Goal: Find specific page/section: Find specific page/section

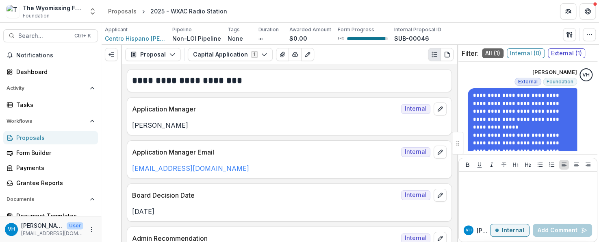
scroll to position [260, 0]
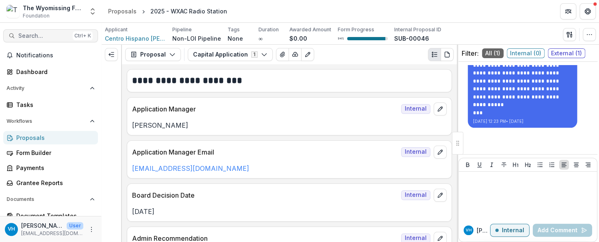
click at [59, 36] on span "Search..." at bounding box center [43, 36] width 51 height 7
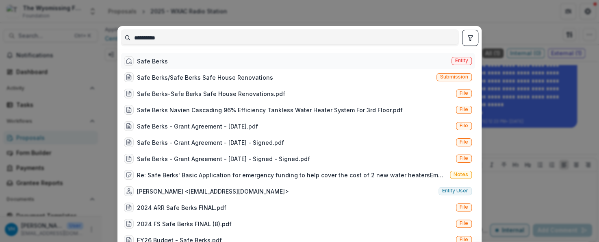
type input "**********"
click at [160, 63] on div "Safe Berks" at bounding box center [152, 61] width 31 height 9
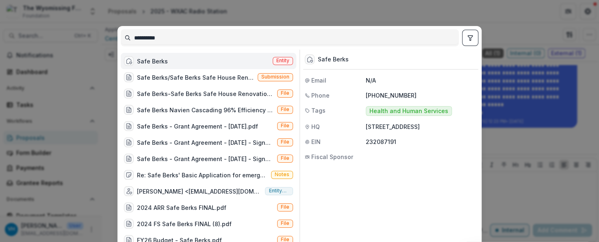
scroll to position [54, 0]
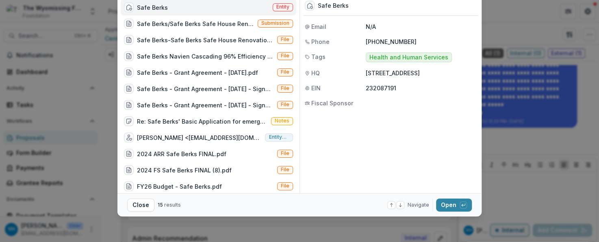
click at [446, 212] on footer "Close 15 results Navigate up and down with arrow keys Open with enter key" at bounding box center [299, 204] width 364 height 23
click at [447, 208] on button "Open with enter key" at bounding box center [454, 204] width 36 height 13
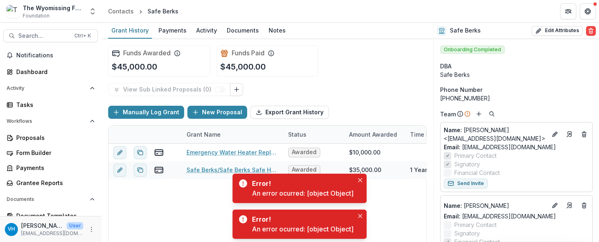
scroll to position [47, 0]
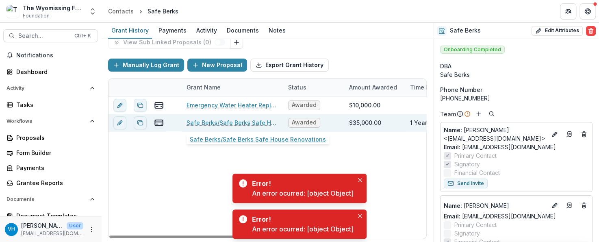
click at [238, 123] on link "Safe Berks/Safe Berks Safe House Renovations" at bounding box center [233, 122] width 92 height 9
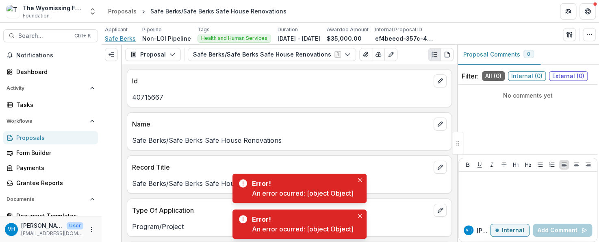
click at [124, 35] on span "Safe Berks" at bounding box center [120, 38] width 31 height 9
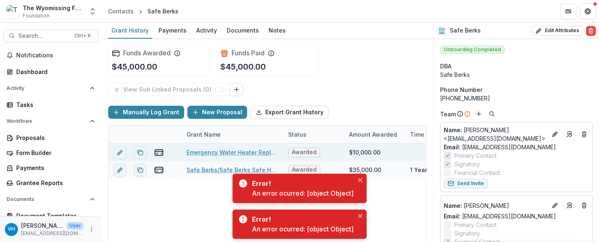
click at [224, 154] on link "Emergency Water Heater Replacement" at bounding box center [233, 152] width 92 height 9
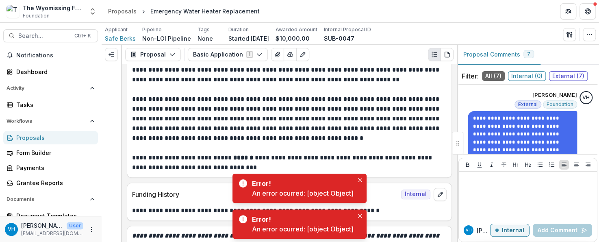
scroll to position [267, 0]
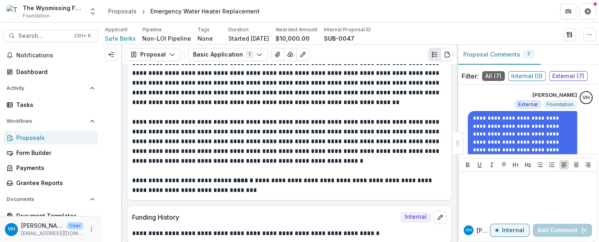
click at [4, 24] on div "Search... Ctrl + K Notifications Dashboard Activity Tasks Workflows Proposals F…" at bounding box center [51, 132] width 102 height 219
